Goal: Transaction & Acquisition: Purchase product/service

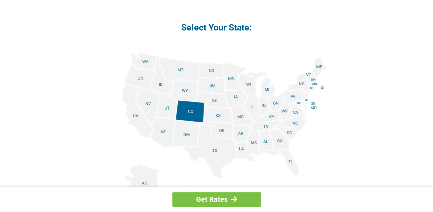
scroll to position [851, 0]
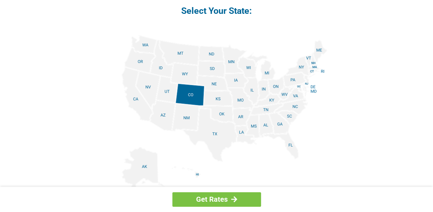
click at [288, 144] on img at bounding box center [216, 115] width 221 height 160
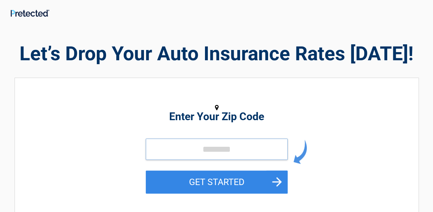
click at [232, 148] on input "tel" at bounding box center [217, 149] width 142 height 21
type input "*****"
click at [146, 171] on button "GET STARTED" at bounding box center [217, 182] width 142 height 23
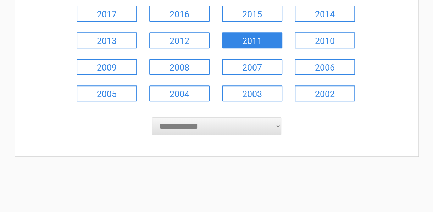
scroll to position [142, 0]
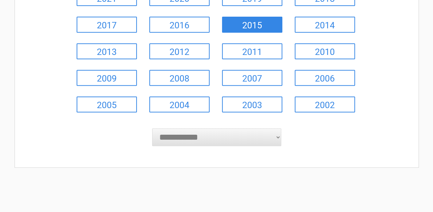
click at [254, 23] on link "2015" at bounding box center [252, 25] width 60 height 16
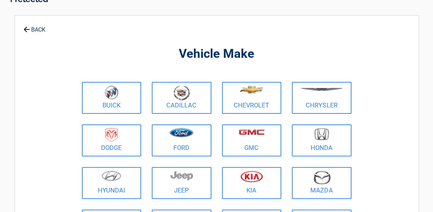
scroll to position [0, 0]
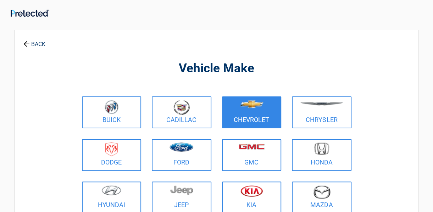
click at [251, 109] on figure at bounding box center [251, 108] width 51 height 16
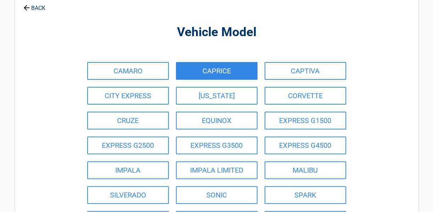
scroll to position [71, 0]
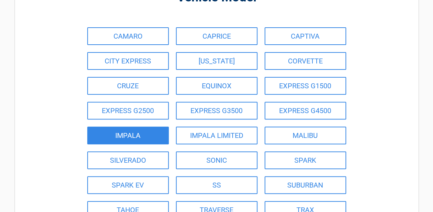
click at [156, 133] on link "IMPALA" at bounding box center [128, 136] width 82 height 18
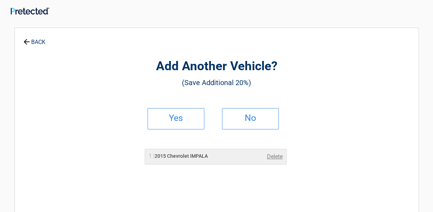
scroll to position [0, 0]
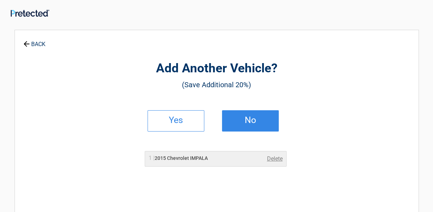
click at [234, 118] on h2 "No" at bounding box center [250, 120] width 42 height 5
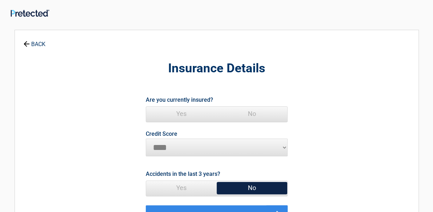
click at [173, 112] on span "Yes" at bounding box center [181, 114] width 71 height 14
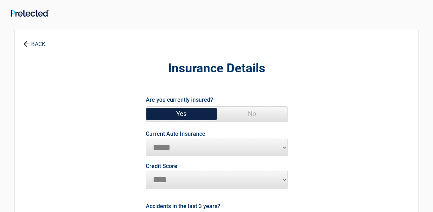
click at [302, 63] on h2 "Insurance Details" at bounding box center [217, 68] width 326 height 17
